Goal: Find specific page/section: Find specific page/section

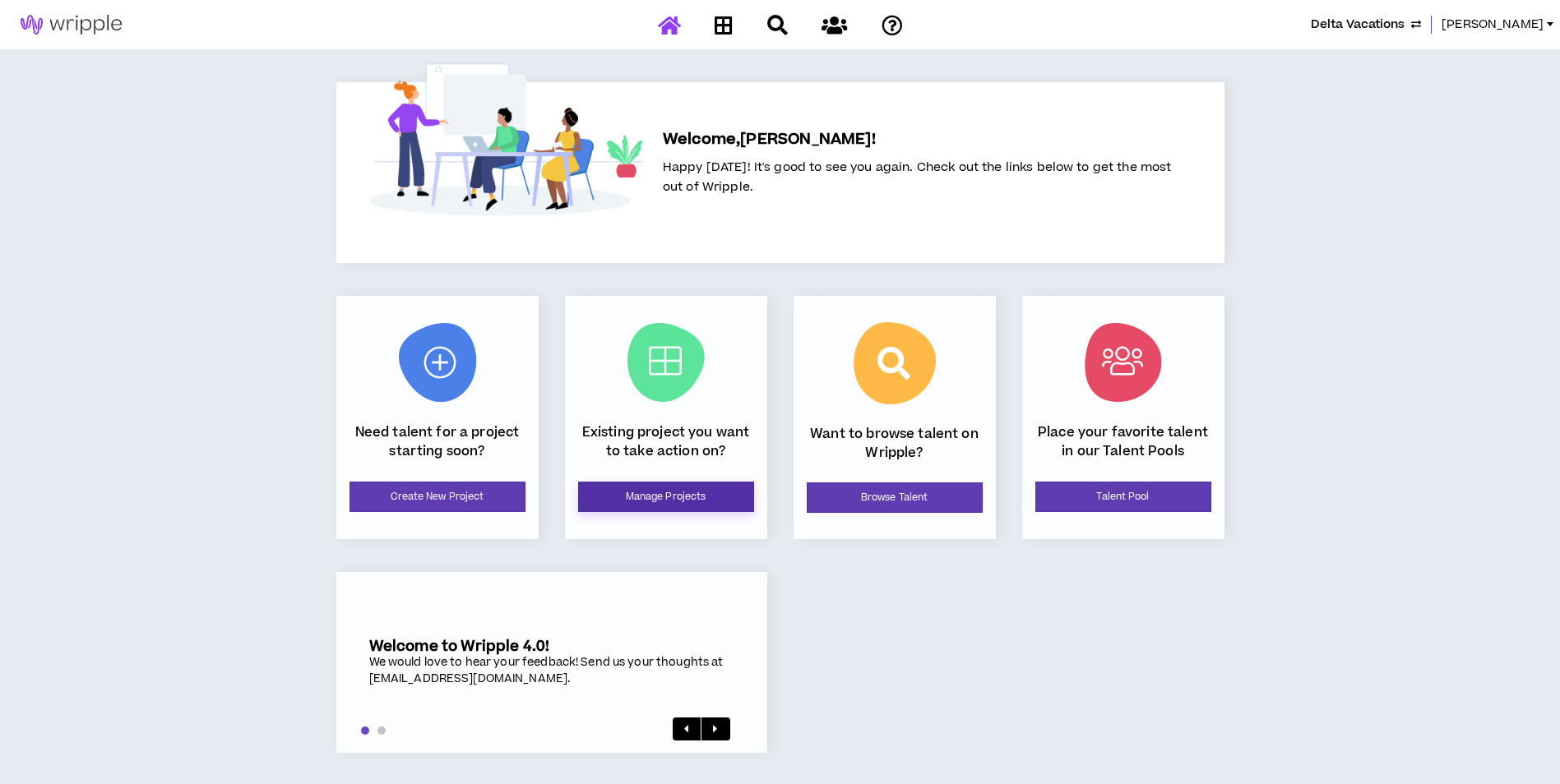
click at [684, 505] on link "Manage Projects" at bounding box center [666, 496] width 176 height 30
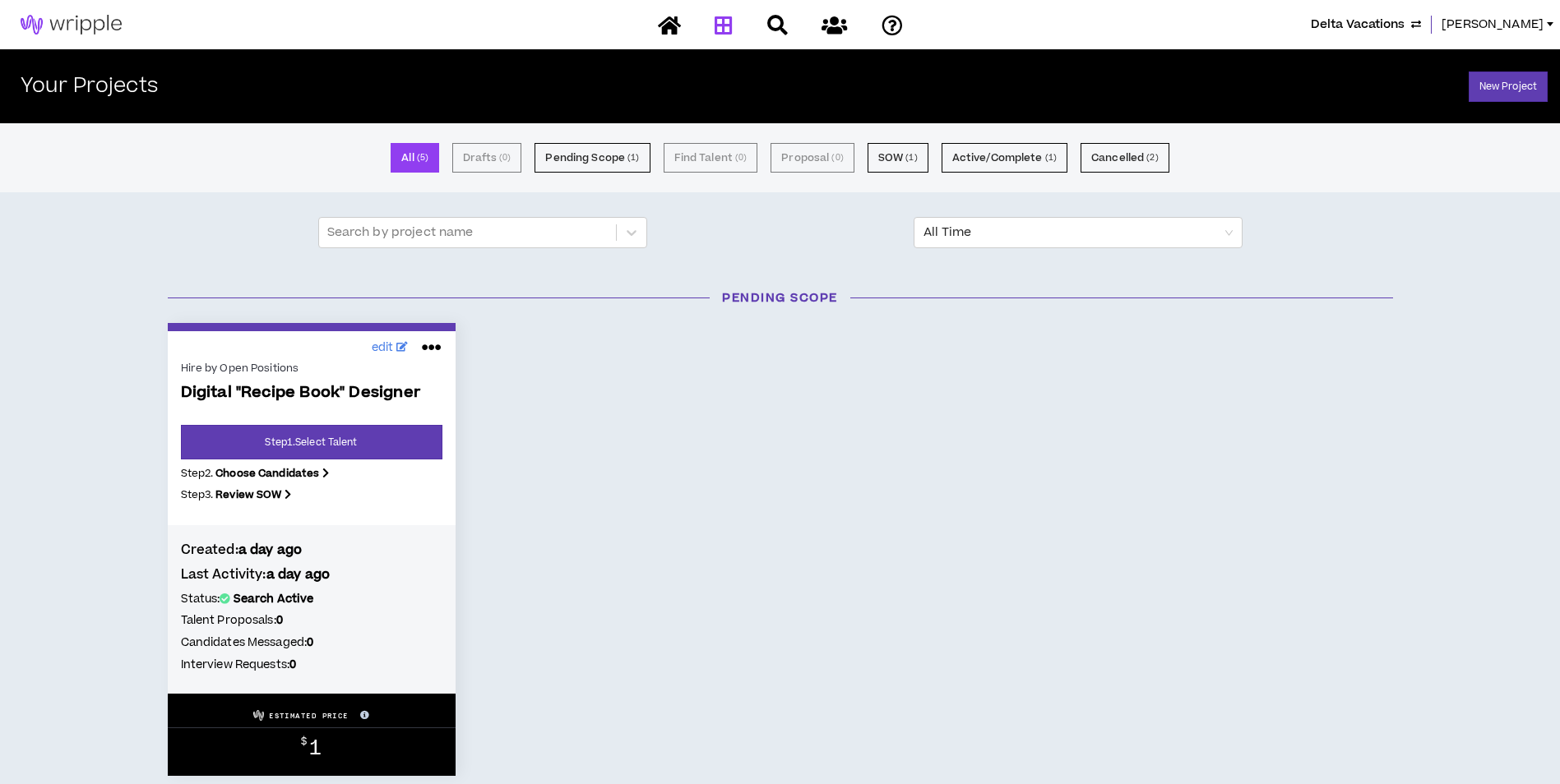
click at [1380, 25] on span "Delta Vacations" at bounding box center [1358, 24] width 93 height 18
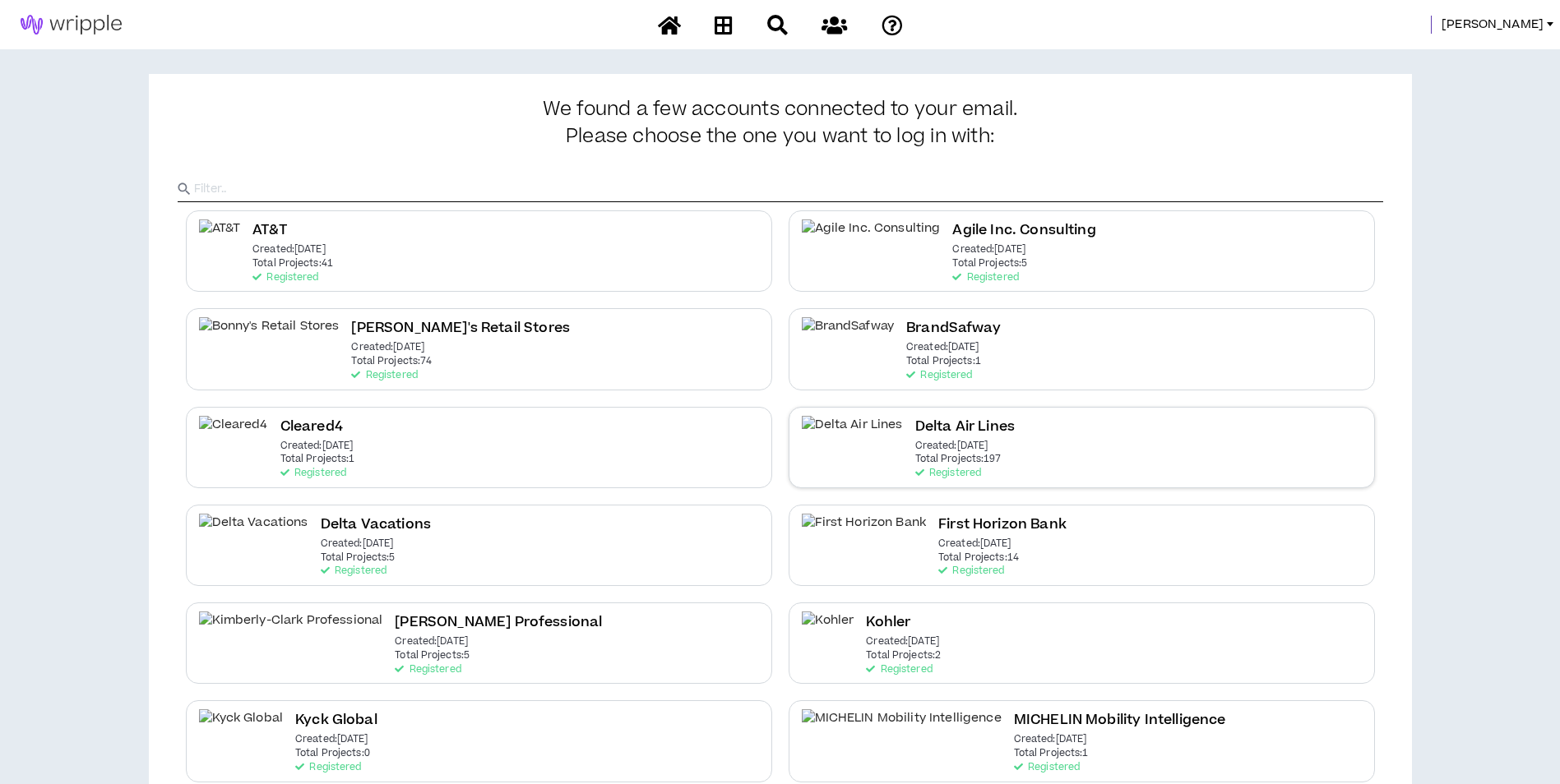
click at [1023, 442] on div "Delta Air Lines Created: [DATE] Total Projects: 197 Registered" at bounding box center [1081, 448] width 586 height 82
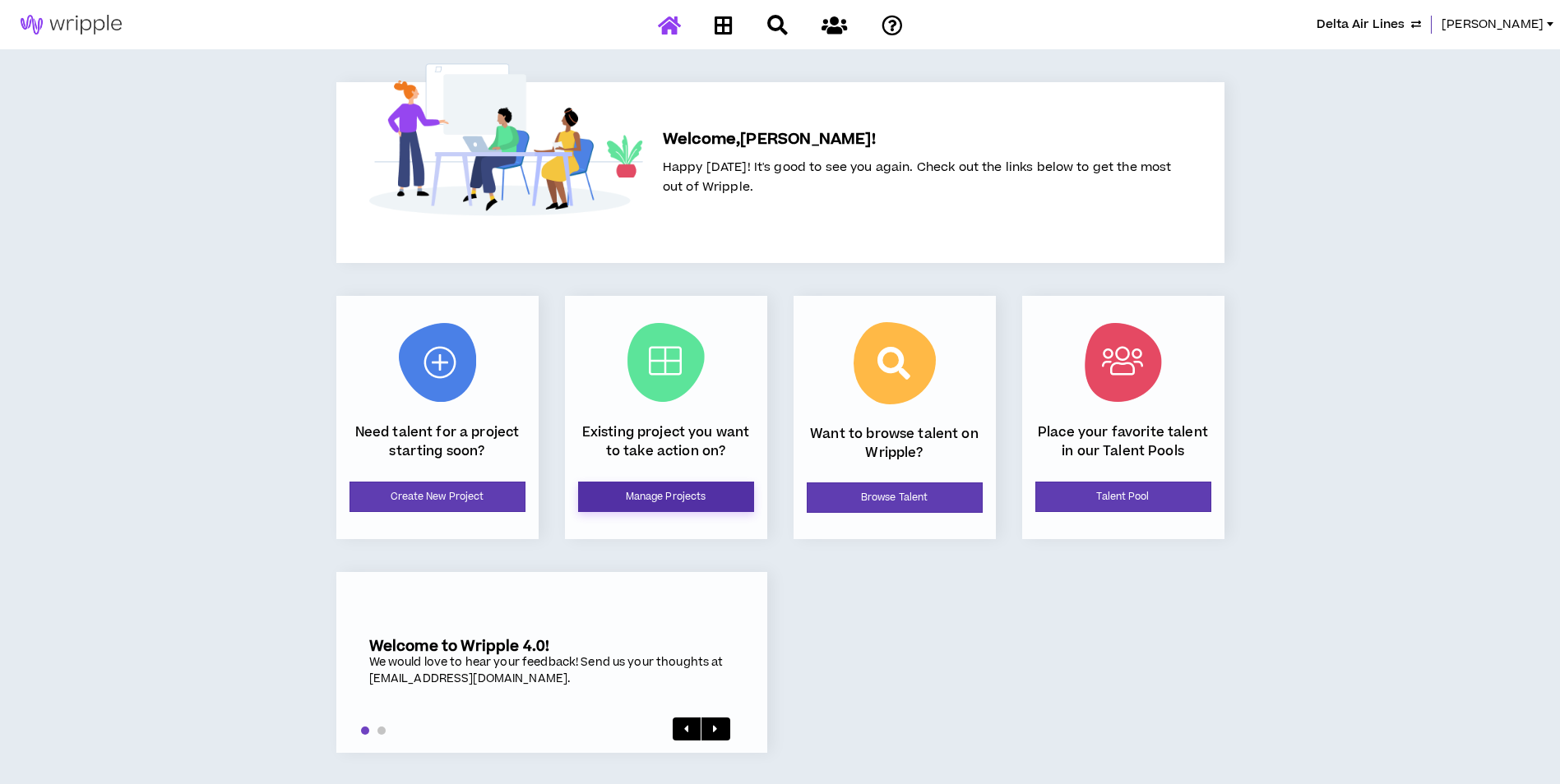
click at [724, 498] on link "Manage Projects" at bounding box center [666, 496] width 176 height 30
